Goal: Entertainment & Leisure: Browse casually

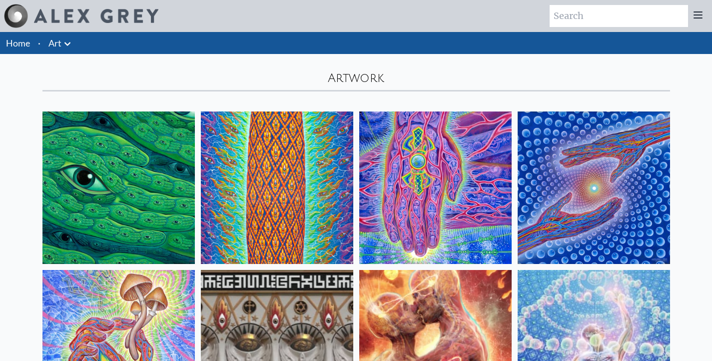
scroll to position [200, 0]
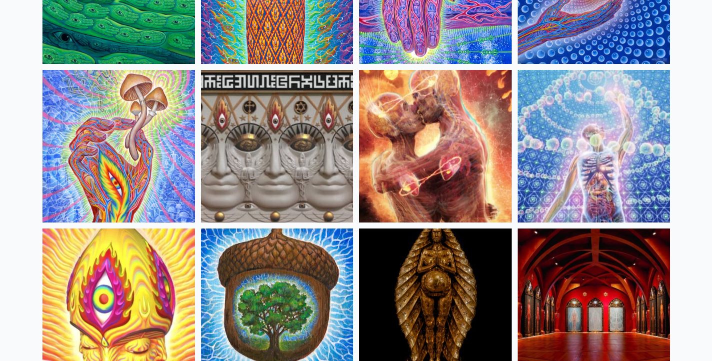
click at [303, 136] on img at bounding box center [277, 146] width 152 height 152
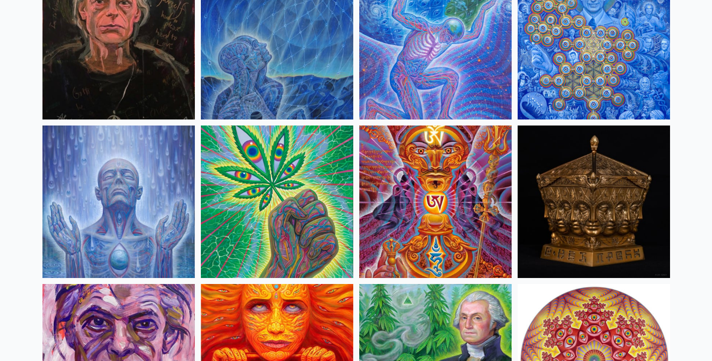
scroll to position [1448, 0]
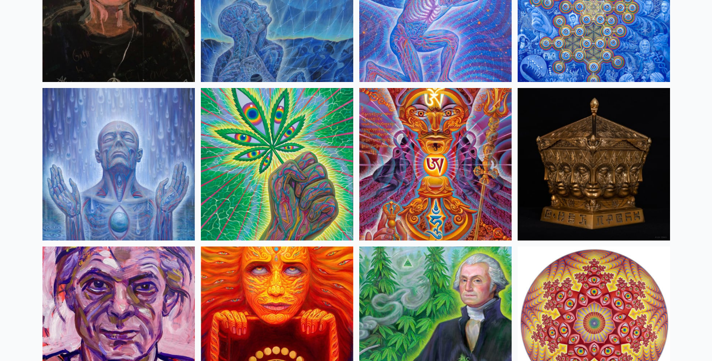
click at [408, 161] on img at bounding box center [435, 164] width 152 height 152
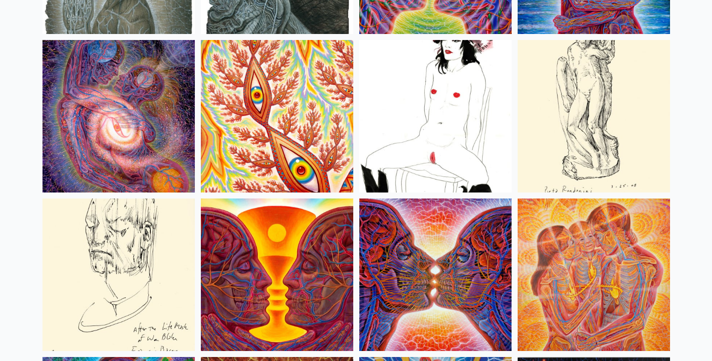
scroll to position [3396, 0]
click at [410, 61] on img at bounding box center [435, 116] width 152 height 152
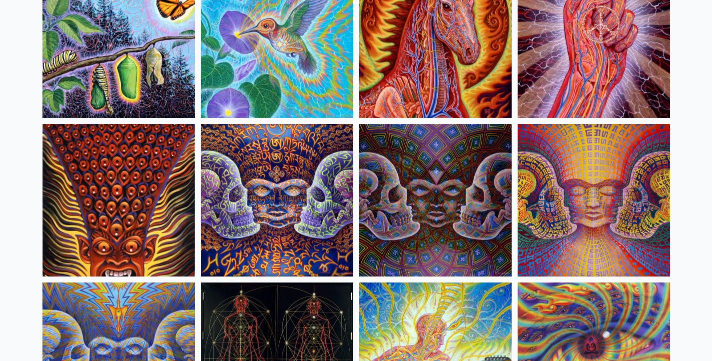
scroll to position [5145, 0]
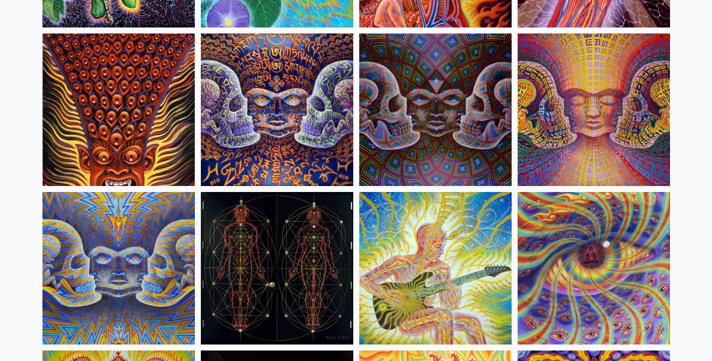
click at [457, 102] on img at bounding box center [435, 109] width 152 height 152
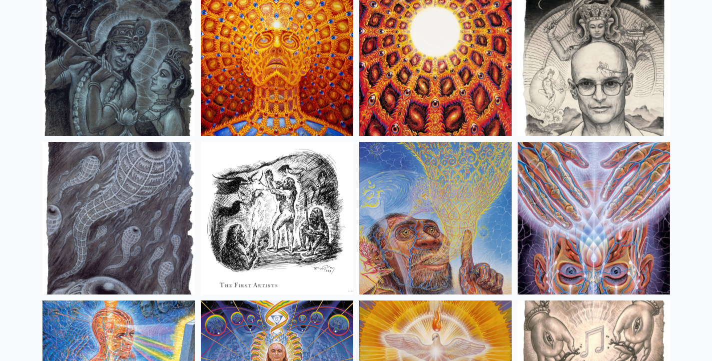
scroll to position [7093, 0]
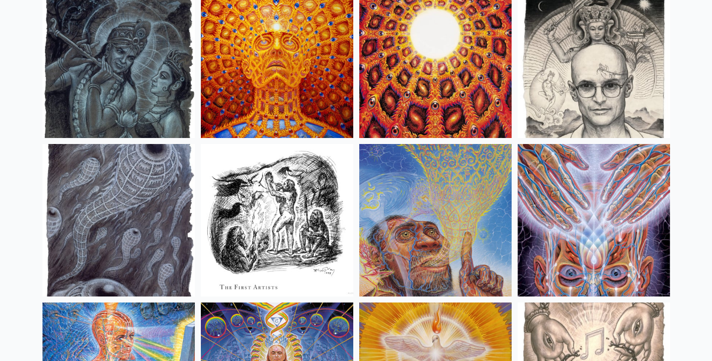
click at [125, 87] on img at bounding box center [118, 62] width 152 height 152
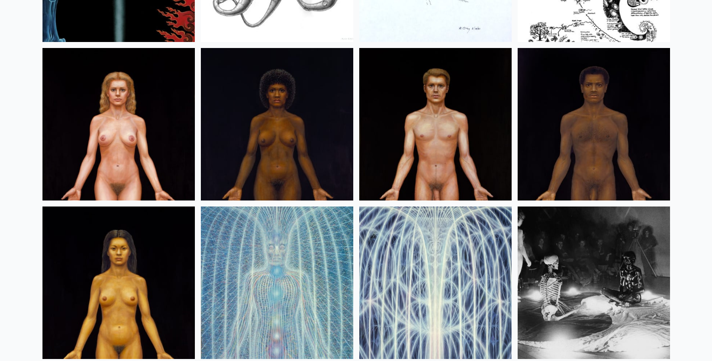
scroll to position [11938, 0]
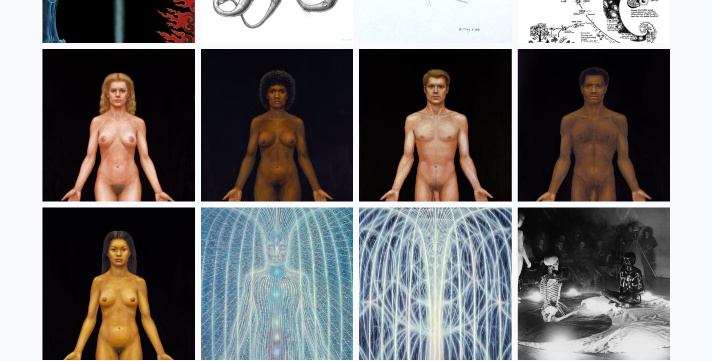
click at [392, 71] on img at bounding box center [435, 125] width 152 height 152
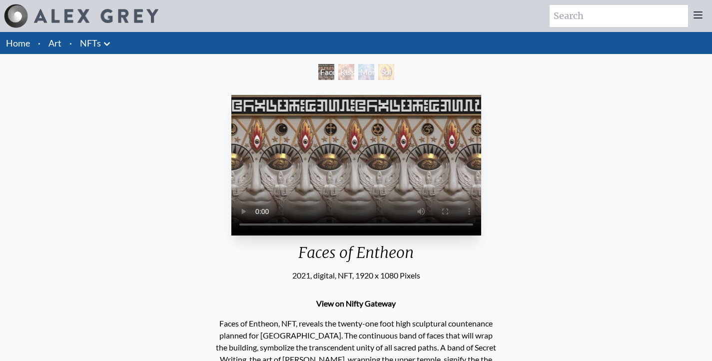
scroll to position [50, 0]
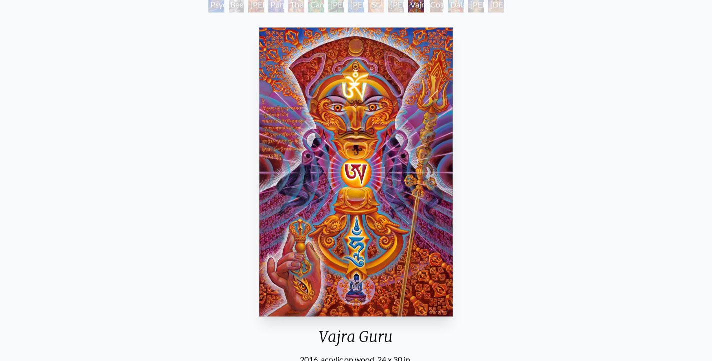
scroll to position [100, 0]
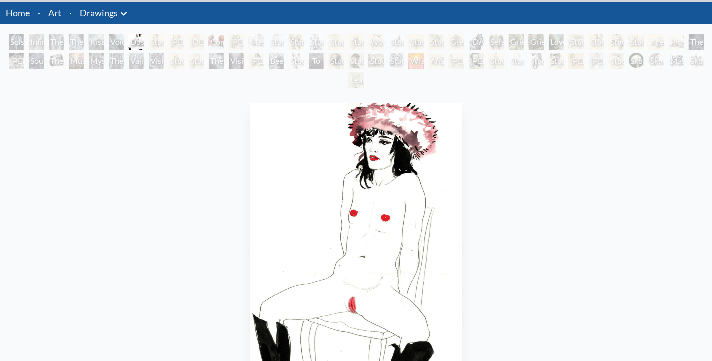
scroll to position [72, 0]
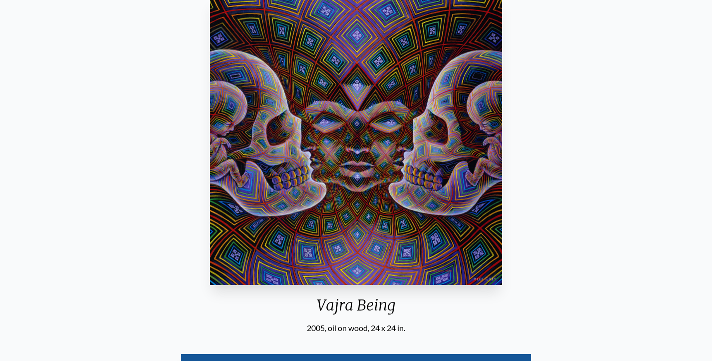
scroll to position [50, 0]
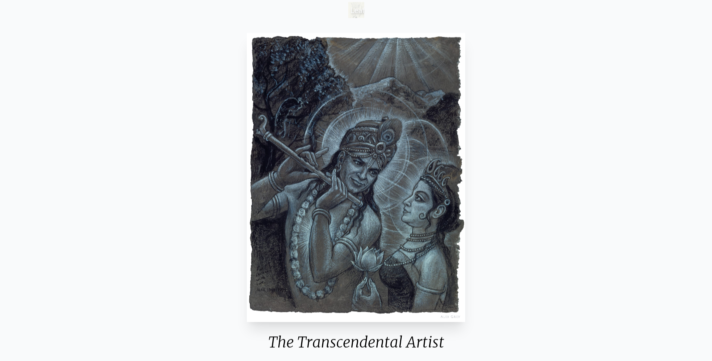
scroll to position [100, 0]
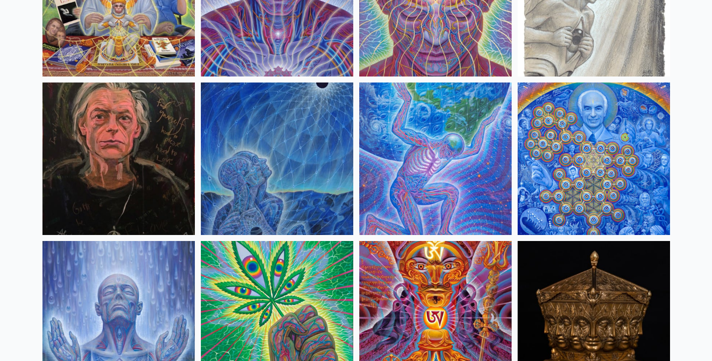
scroll to position [1299, 0]
